Goal: Task Accomplishment & Management: Complete application form

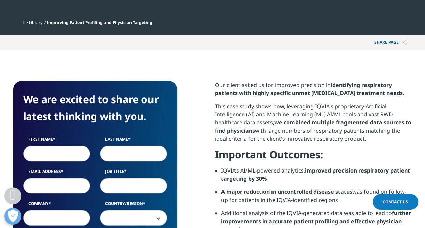
scroll to position [304, 0]
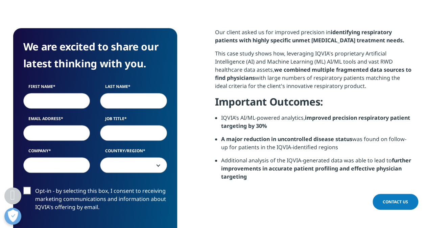
click at [66, 101] on input "First Name" at bounding box center [56, 101] width 67 height 16
type input "[PERSON_NAME]"
type input "[PERSON_NAME][EMAIL_ADDRESS][PERSON_NAME][DOMAIN_NAME]"
type input "conexiant"
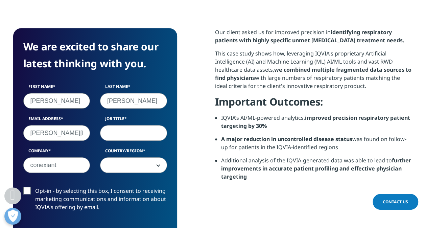
select select "[GEOGRAPHIC_DATA]"
click at [131, 138] on input "Job Title" at bounding box center [133, 133] width 67 height 16
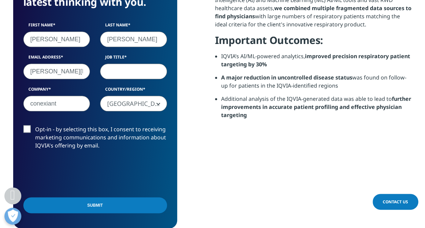
scroll to position [372, 0]
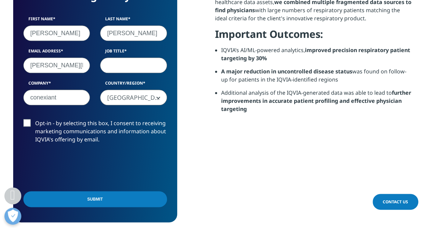
click at [74, 30] on input "[PERSON_NAME]" at bounding box center [56, 33] width 67 height 16
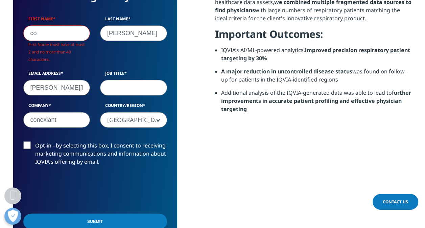
scroll to position [261, 399]
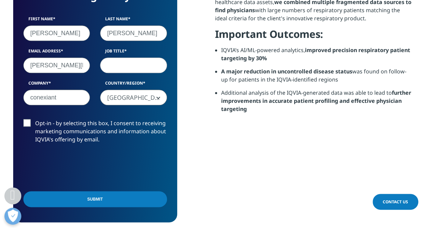
type input "[PERSON_NAME]"
click at [50, 71] on input "[PERSON_NAME][EMAIL_ADDRESS][PERSON_NAME][DOMAIN_NAME]" at bounding box center [56, 65] width 67 height 16
click at [47, 68] on input "[PERSON_NAME][EMAIL_ADDRESS][PERSON_NAME][DOMAIN_NAME]" at bounding box center [56, 65] width 67 height 16
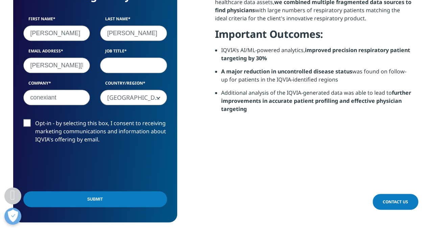
click at [47, 68] on input "[PERSON_NAME][EMAIL_ADDRESS][PERSON_NAME][DOMAIN_NAME]" at bounding box center [56, 65] width 67 height 16
paste input "[PERSON_NAME] andralphs60th"
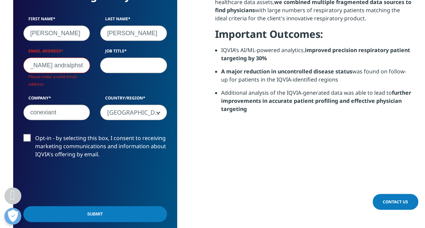
scroll to position [0, 39]
type input "[PERSON_NAME] [EMAIL_ADDRESS][DOMAIN_NAME]"
type input "vp"
type input "Hosp of the Mt"
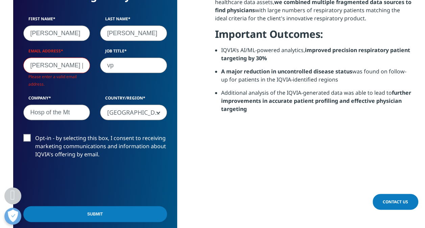
click at [51, 68] on input "[PERSON_NAME] [EMAIL_ADDRESS][DOMAIN_NAME]" at bounding box center [56, 65] width 67 height 16
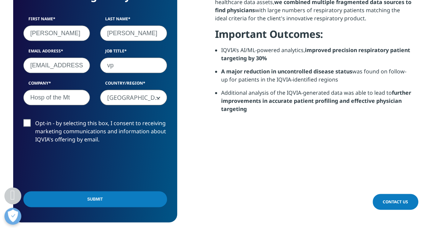
type input "[EMAIL_ADDRESS][DOMAIN_NAME]"
click at [92, 198] on input "Submit" at bounding box center [95, 199] width 144 height 16
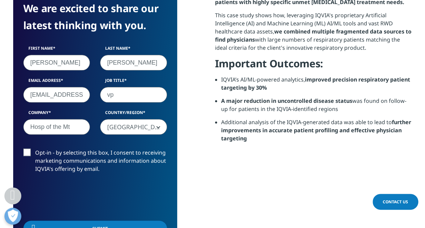
scroll to position [0, 0]
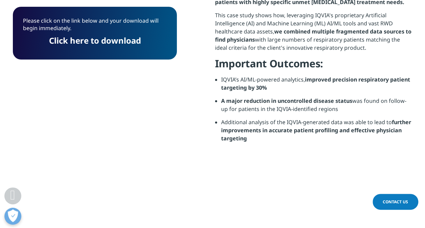
click at [118, 46] on link "Click here to download" at bounding box center [95, 40] width 92 height 11
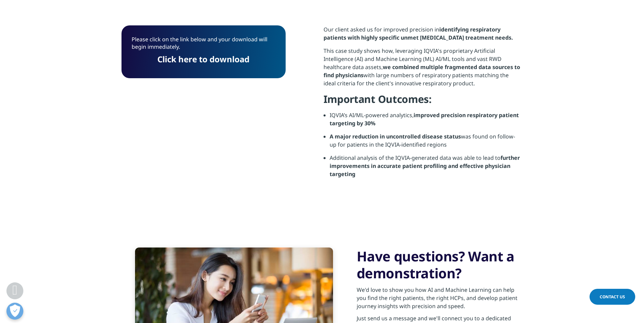
scroll to position [109, 0]
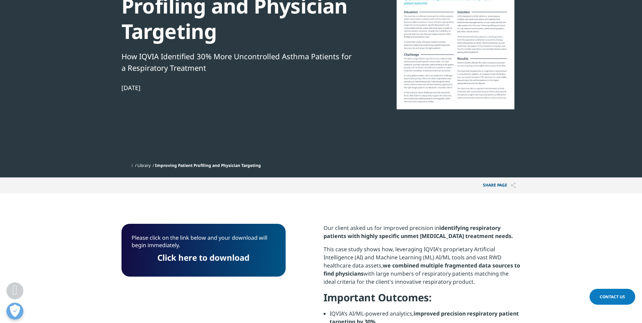
drag, startPoint x: 405, startPoint y: 228, endPoint x: 395, endPoint y: 155, distance: 73.1
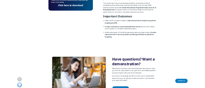
scroll to position [0, 0]
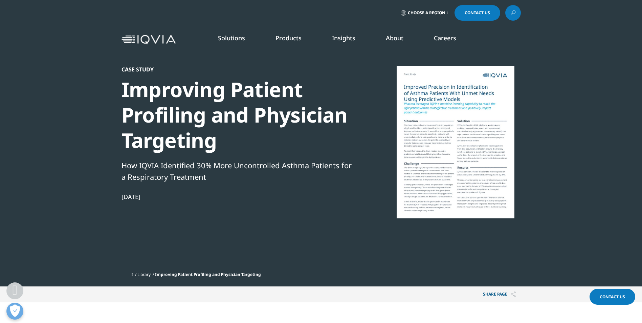
drag, startPoint x: 274, startPoint y: 185, endPoint x: 265, endPoint y: 84, distance: 100.9
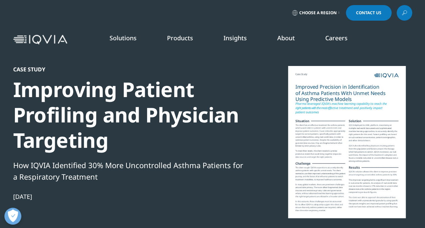
scroll to position [3, 3]
